Goal: Task Accomplishment & Management: Manage account settings

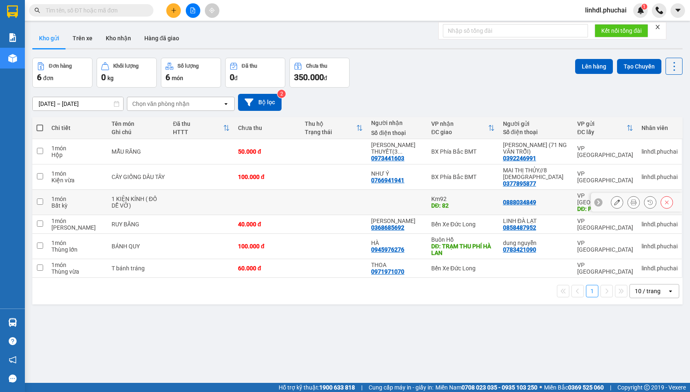
click at [614, 200] on icon at bounding box center [617, 202] width 6 height 6
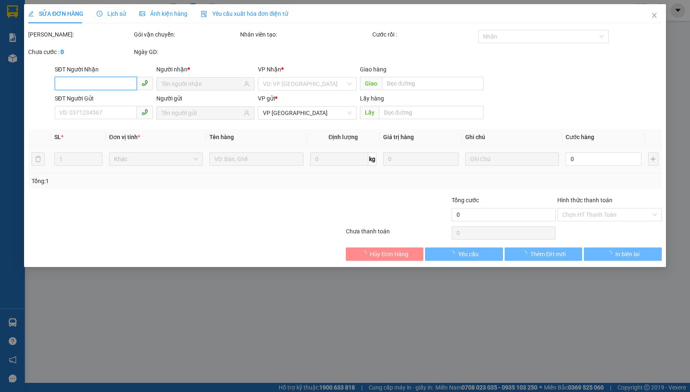
type input "82"
type input "0888034849"
type input "PHI NÔM"
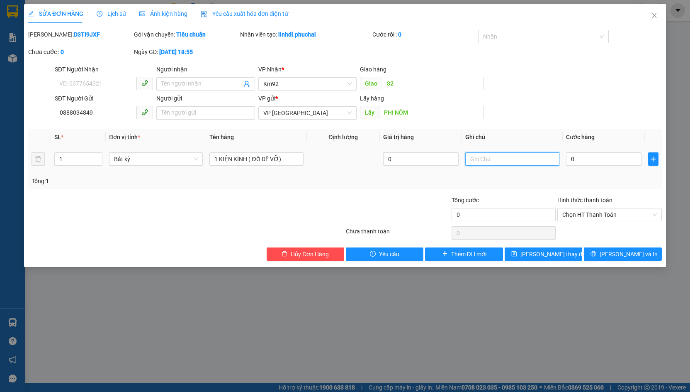
click at [484, 159] on input "text" at bounding box center [512, 158] width 94 height 13
type input "NHẮM CHỞ ĐC MỚI NHẬN ĐÃ BÁO RÕ VỚI KHÁCH"
click at [554, 254] on span "[PERSON_NAME] thay đổi" at bounding box center [554, 253] width 66 height 9
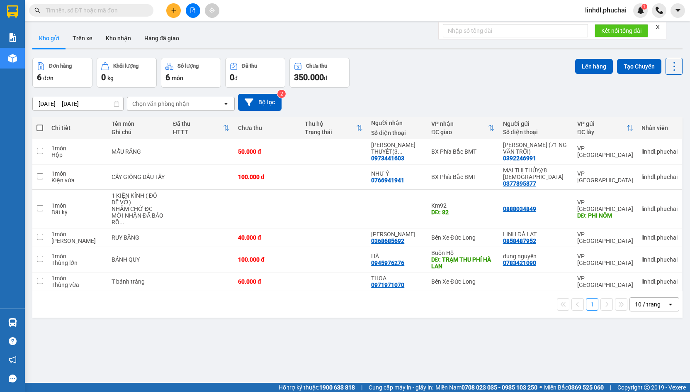
click at [590, 14] on span "linhdl.phuchai" at bounding box center [606, 10] width 55 height 10
click at [608, 28] on span "Đăng xuất" at bounding box center [609, 25] width 37 height 9
